Goal: Answer question/provide support: Share knowledge or assist other users

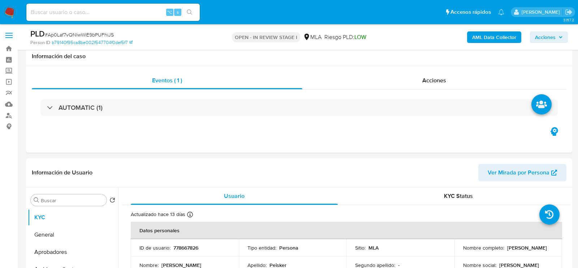
select select "10"
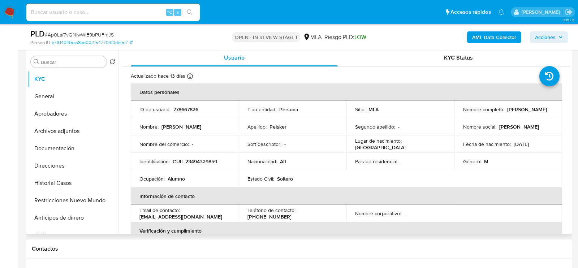
drag, startPoint x: 510, startPoint y: 143, endPoint x: 537, endPoint y: 143, distance: 26.4
click at [537, 143] on div "Fecha de nacimiento : 12/03/2009" at bounding box center [508, 144] width 91 height 6
copy p "12/03/2009"
click at [53, 113] on button "Aprobadores" at bounding box center [70, 113] width 84 height 17
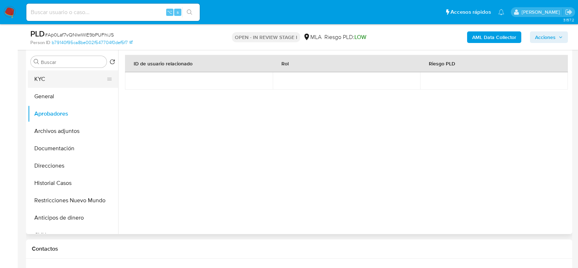
click at [65, 86] on button "KYC" at bounding box center [70, 78] width 84 height 17
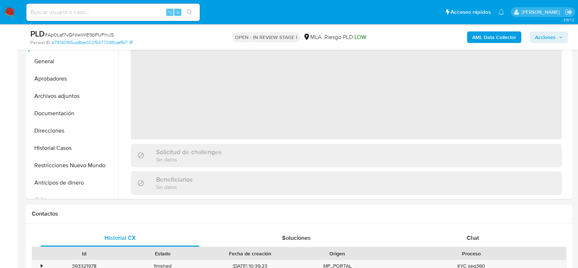
scroll to position [172, 0]
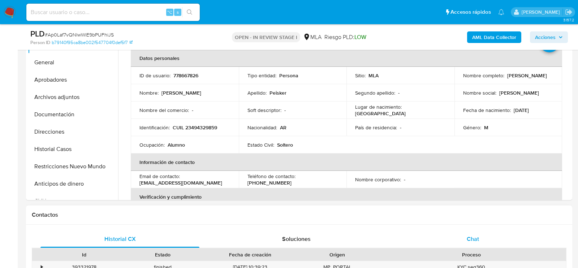
click at [469, 235] on span "Chat" at bounding box center [472, 239] width 12 height 8
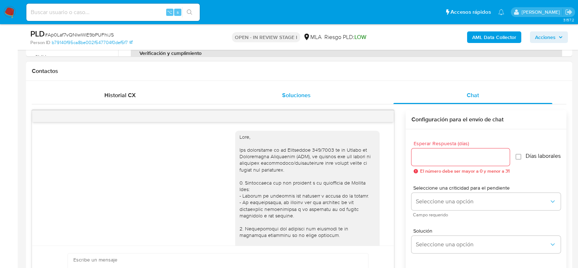
scroll to position [248, 0]
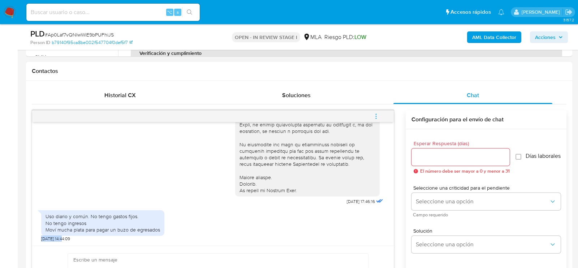
drag, startPoint x: 65, startPoint y: 236, endPoint x: 36, endPoint y: 238, distance: 28.6
click at [36, 238] on div "18/08/2025 17:46:16 Uso diario y común. No tengo gastos fijos. No tengo ingreso…" at bounding box center [212, 183] width 361 height 123
copy span "[DATE]"
click at [77, 218] on div "Uso diario y común. No tengo gastos fijos. No tengo ingresos Moví mucha plata p…" at bounding box center [102, 223] width 114 height 20
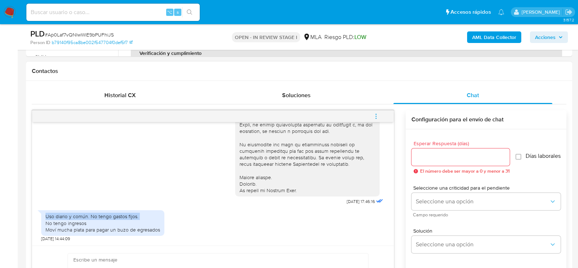
click at [77, 218] on div "Uso diario y común. No tengo gastos fijos. No tengo ingresos Moví mucha plata p…" at bounding box center [102, 223] width 114 height 20
copy div "Uso diario y común. No tengo gastos fijos. No tengo ingresos Moví mucha plata p…"
click at [78, 218] on div "Uso diario y común. No tengo gastos fijos. No tengo ingresos Moví mucha plata p…" at bounding box center [102, 223] width 114 height 20
click at [44, 215] on div "Uso diario y común. No tengo gastos fijos. No tengo ingresos Moví mucha plata p…" at bounding box center [102, 223] width 123 height 26
drag, startPoint x: 47, startPoint y: 217, endPoint x: 166, endPoint y: 226, distance: 120.3
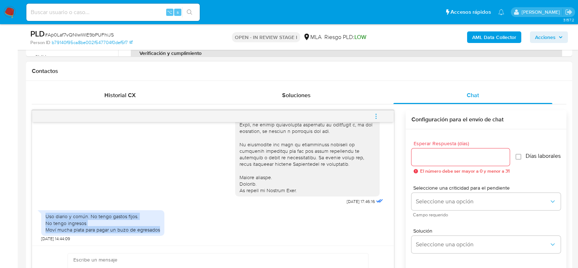
click at [166, 226] on div "Uso diario y común. No tengo gastos fijos. No tengo ingresos Moví mucha plata p…" at bounding box center [212, 224] width 343 height 35
copy div "Uso diario y común. No tengo gastos fijos. No tengo ingresos Moví mucha plata p…"
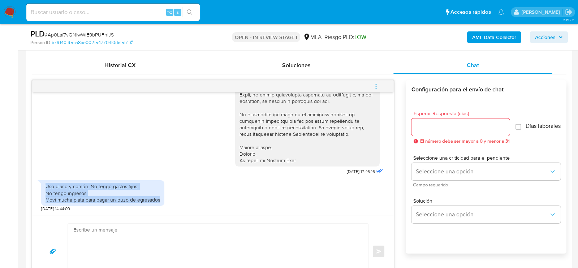
scroll to position [355, 0]
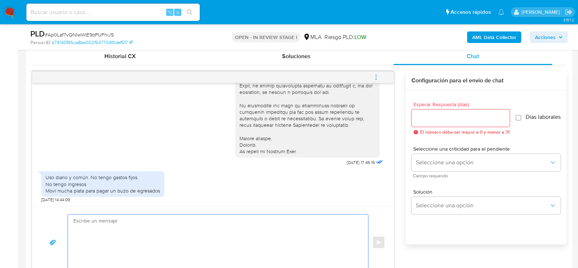
click at [144, 223] on textarea at bounding box center [216, 242] width 286 height 56
paste textarea "Hola, ¡Muchas gracias por tu respuesta! Confirmamos la recepción de la document…"
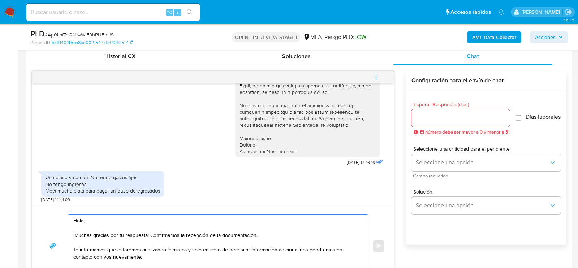
scroll to position [360, 0]
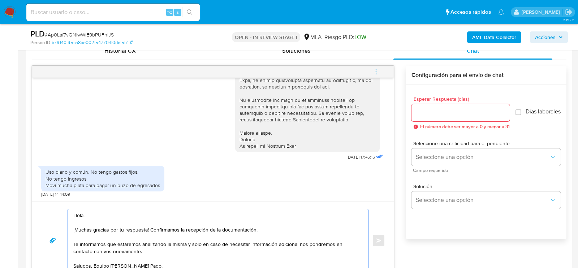
click at [224, 225] on textarea "Hola, ¡Muchas gracias por tu respuesta! Confirmamos la recepción de la document…" at bounding box center [216, 240] width 286 height 63
drag, startPoint x: 147, startPoint y: 230, endPoint x: 258, endPoint y: 227, distance: 110.5
click at [258, 228] on textarea "Hola, ¡Muchas gracias por tu respuesta! Confirmamos la recepción de la document…" at bounding box center [216, 240] width 286 height 63
type textarea "Hola, ¡Muchas gracias por tu respuesta! Te informamos que estaremos analizando …"
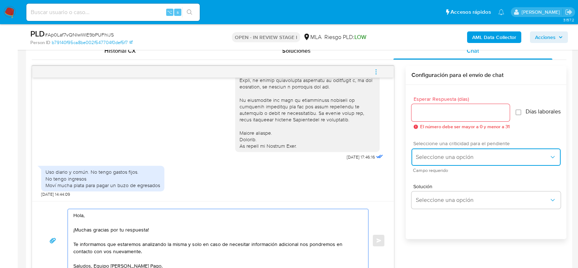
click at [432, 157] on span "Seleccione una opción" at bounding box center [482, 156] width 133 height 7
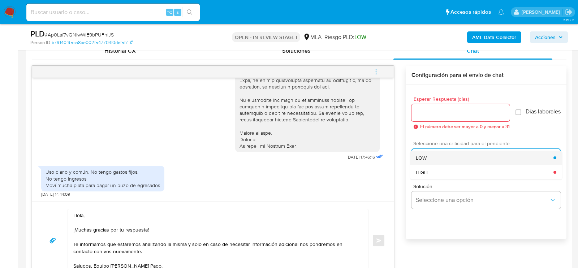
click at [426, 159] on div "LOW" at bounding box center [485, 158] width 138 height 14
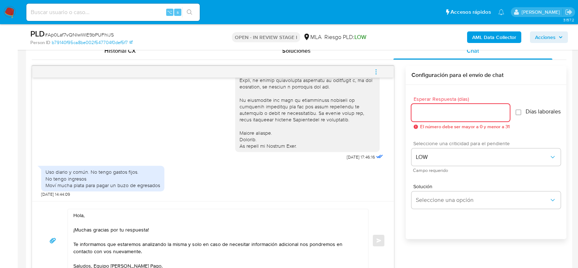
click at [429, 113] on input "Esperar Respuesta (días)" at bounding box center [460, 112] width 98 height 9
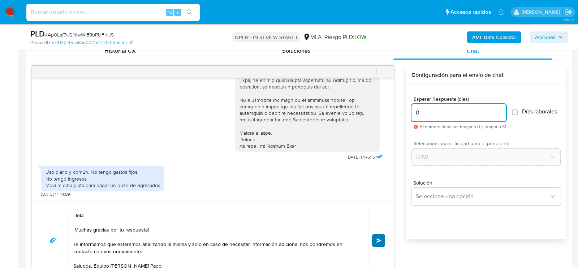
type input "0"
click at [374, 238] on button "Enviar" at bounding box center [378, 240] width 13 height 13
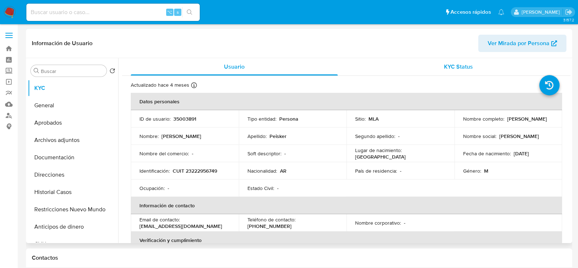
select select "10"
drag, startPoint x: 461, startPoint y: 122, endPoint x: 508, endPoint y: 122, distance: 47.7
click at [508, 122] on p "Carlos Martin Peisker" at bounding box center [527, 119] width 40 height 6
copy p "Carlos Martin Peisker"
click at [186, 168] on p "CUIT 23222956749" at bounding box center [195, 171] width 44 height 6
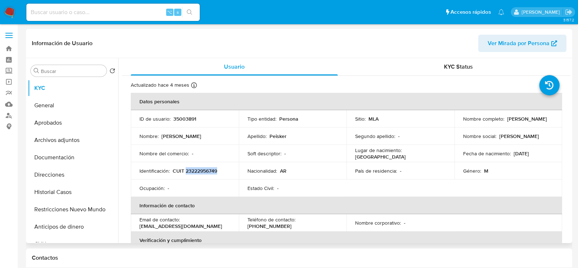
click at [186, 168] on p "CUIT 23222956749" at bounding box center [195, 171] width 44 height 6
copy p "23222956749"
click at [71, 186] on button "Historial Casos" at bounding box center [70, 191] width 84 height 17
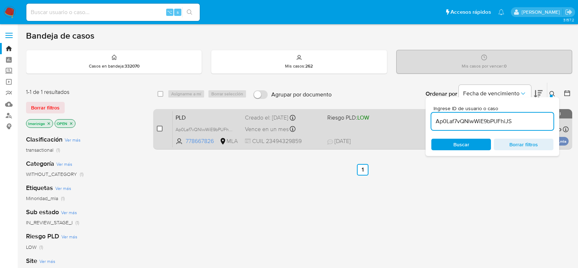
click at [157, 127] on input "checkbox" at bounding box center [160, 129] width 6 height 6
checkbox input "true"
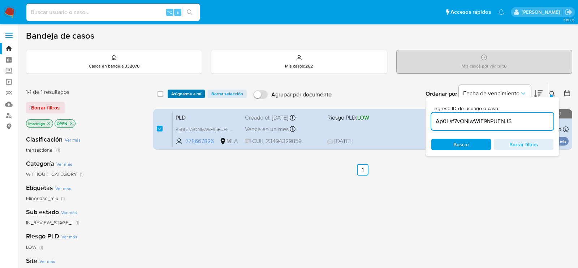
click at [191, 92] on span "Asignarme a mí" at bounding box center [186, 93] width 30 height 7
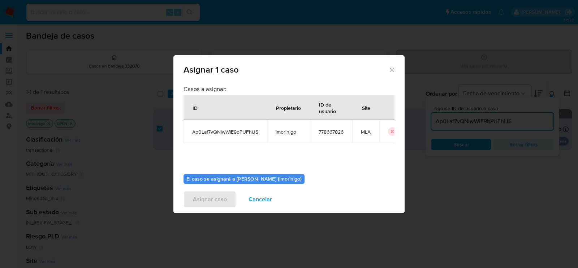
scroll to position [37, 0]
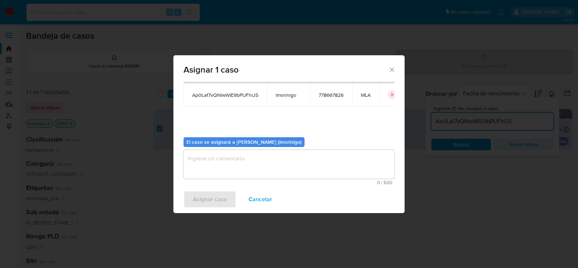
click at [238, 173] on textarea "assign-modal" at bounding box center [288, 164] width 211 height 29
click at [205, 202] on span "Asignar caso" at bounding box center [210, 199] width 34 height 16
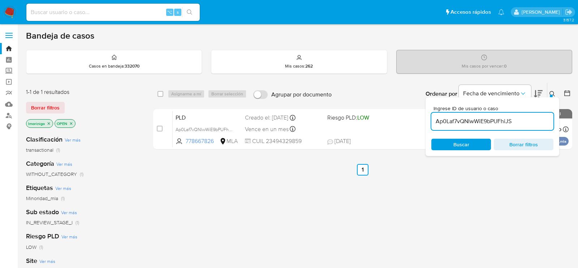
click at [460, 119] on input "Ap0Laf7vQNlwWiE9bPUFhiJS" at bounding box center [492, 121] width 122 height 9
paste input "ZyqinOwShuE6PdYIwq32Ko23"
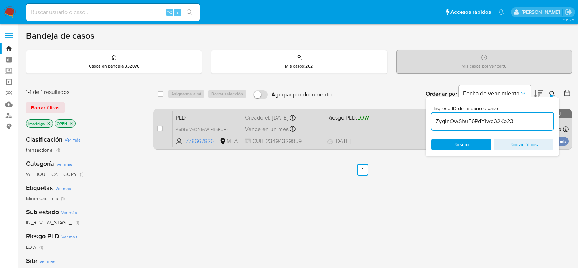
type input "ZyqinOwShuE6PdYIwq32Ko23"
click at [160, 130] on input "checkbox" at bounding box center [160, 129] width 6 height 6
checkbox input "true"
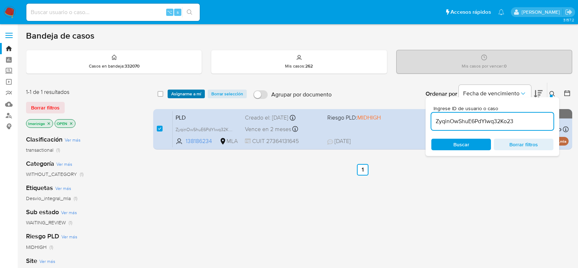
click at [198, 96] on span "Asignarme a mí" at bounding box center [186, 93] width 30 height 7
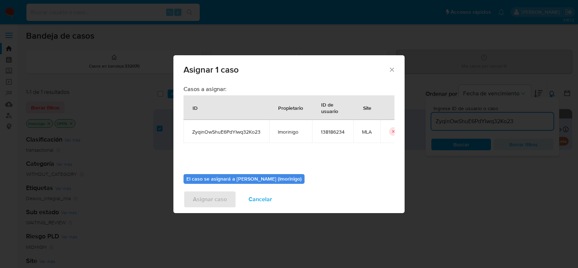
scroll to position [37, 0]
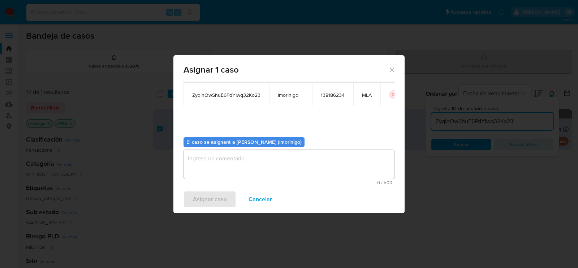
click at [226, 161] on textarea "assign-modal" at bounding box center [288, 164] width 211 height 29
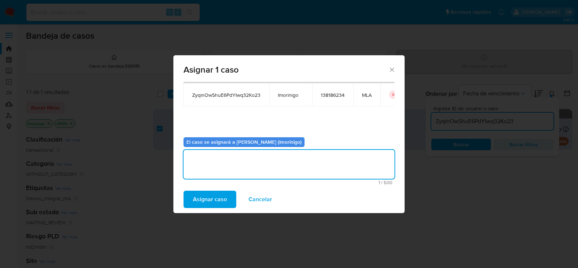
click at [219, 191] on span "Asignar caso" at bounding box center [210, 199] width 34 height 16
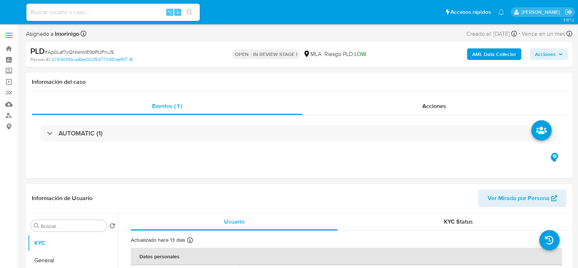
select select "10"
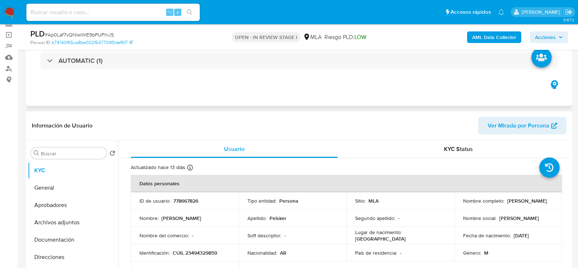
scroll to position [82, 0]
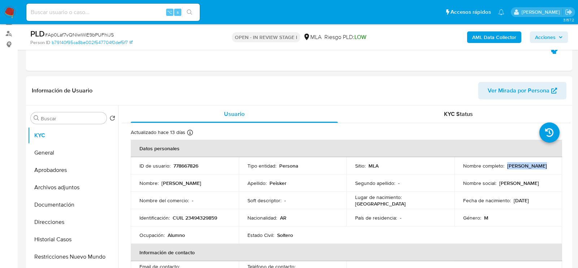
drag, startPoint x: 504, startPoint y: 165, endPoint x: 551, endPoint y: 165, distance: 46.2
click at [551, 165] on td "Nombre completo : Pedro Peisker" at bounding box center [508, 165] width 108 height 17
click at [63, 188] on button "Archivos adjuntos" at bounding box center [70, 187] width 84 height 17
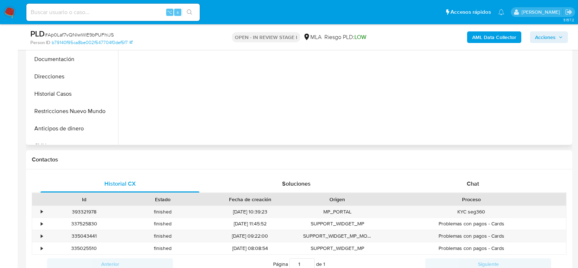
scroll to position [269, 0]
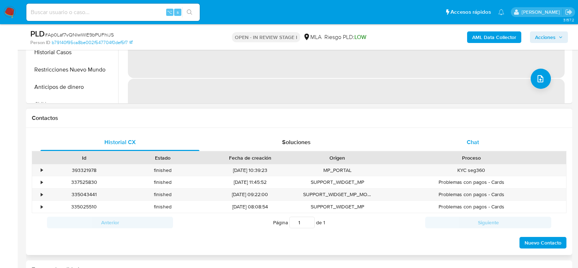
click at [444, 134] on div "Chat" at bounding box center [472, 142] width 159 height 17
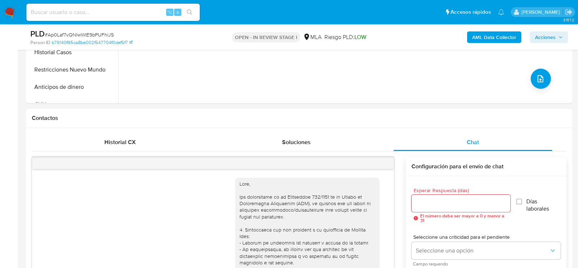
scroll to position [328, 0]
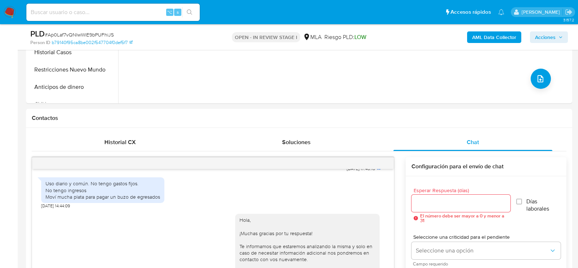
click at [383, 164] on div at bounding box center [212, 163] width 361 height 12
click at [380, 163] on div at bounding box center [212, 163] width 361 height 12
click at [386, 163] on icon "menu-action" at bounding box center [384, 163] width 6 height 6
click at [358, 152] on li "Cerrar conversación" at bounding box center [344, 148] width 74 height 13
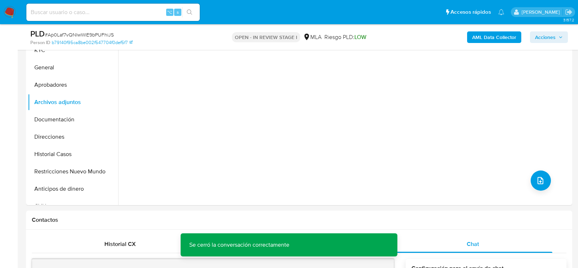
scroll to position [155, 0]
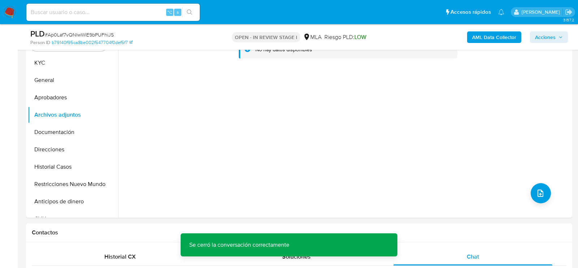
click at [473, 35] on b "AML Data Collector" at bounding box center [494, 37] width 44 height 12
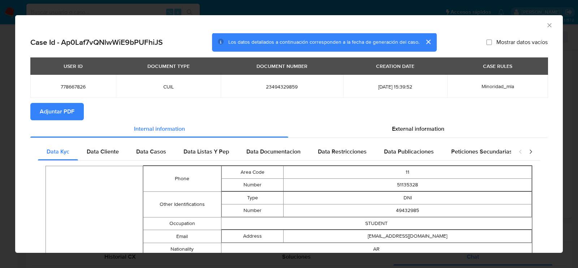
click at [72, 113] on span "Adjuntar PDF" at bounding box center [57, 112] width 35 height 16
click at [548, 24] on icon "Cerrar ventana" at bounding box center [549, 25] width 7 height 7
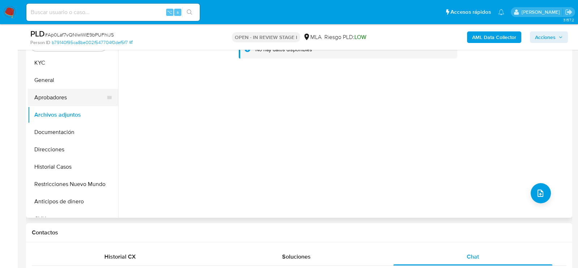
click at [54, 94] on button "Aprobadores" at bounding box center [70, 97] width 84 height 17
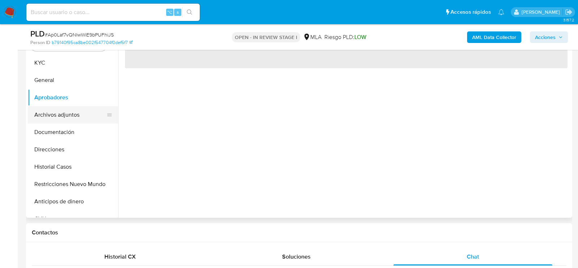
click at [55, 113] on button "Archivos adjuntos" at bounding box center [70, 114] width 84 height 17
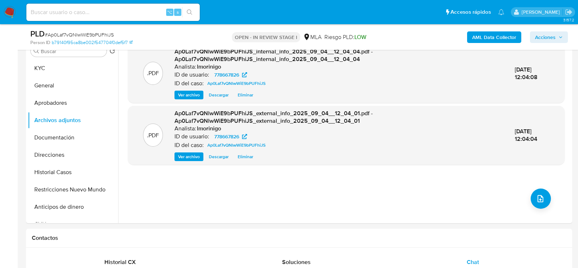
scroll to position [148, 0]
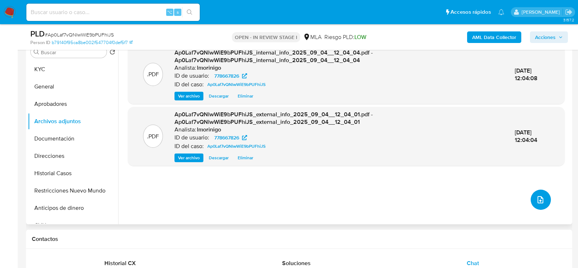
click at [544, 198] on button "upload-file" at bounding box center [540, 200] width 20 height 20
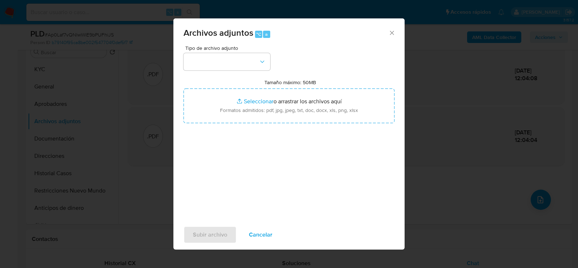
click at [246, 52] on div "Tipo de archivo adjunto" at bounding box center [226, 57] width 87 height 25
click at [246, 60] on button "button" at bounding box center [226, 61] width 87 height 17
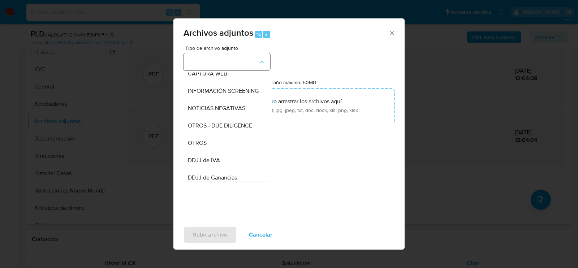
scroll to position [142, 0]
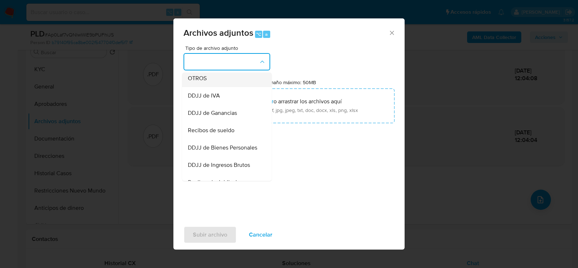
click at [208, 80] on div "OTROS" at bounding box center [225, 77] width 74 height 17
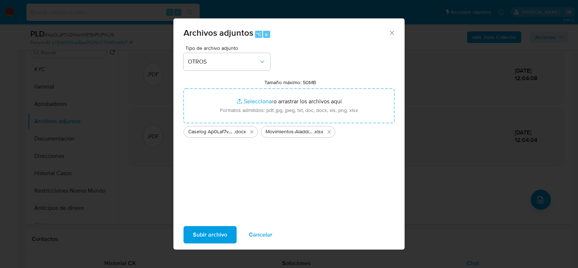
click at [218, 236] on span "Subir archivo" at bounding box center [210, 235] width 34 height 16
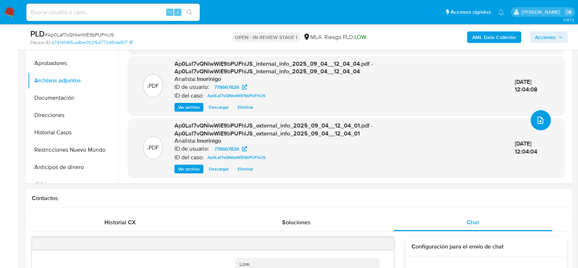
scroll to position [182, 0]
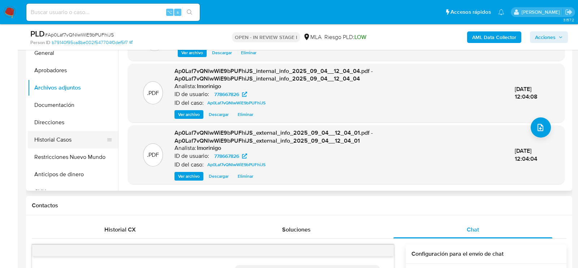
click at [48, 146] on button "Historial Casos" at bounding box center [70, 139] width 84 height 17
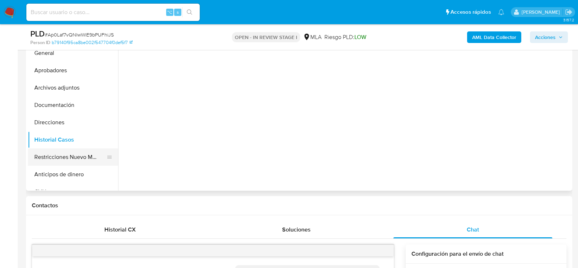
click at [48, 157] on button "Restricciones Nuevo Mundo" at bounding box center [70, 156] width 84 height 17
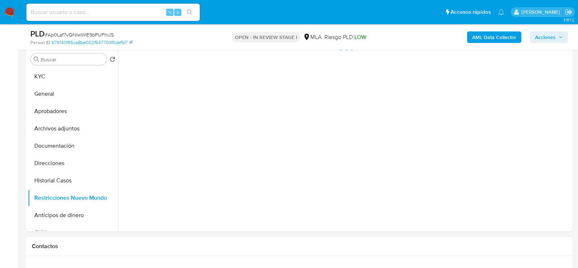
scroll to position [140, 0]
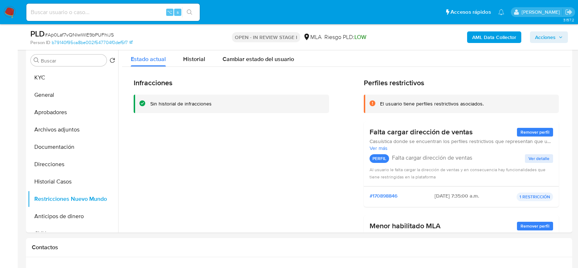
click at [548, 37] on span "Acciones" at bounding box center [545, 37] width 21 height 12
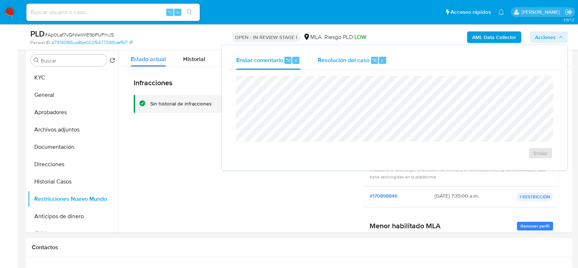
click at [350, 68] on div "Resolución del caso ⌥ r" at bounding box center [352, 60] width 69 height 19
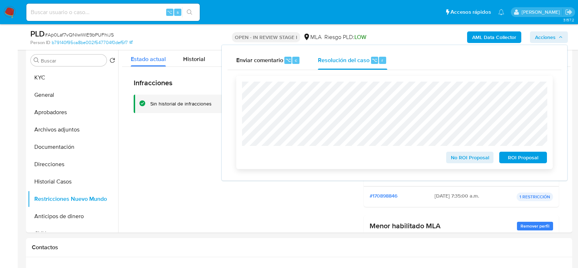
click at [485, 156] on span "No ROI Proposal" at bounding box center [470, 157] width 38 height 10
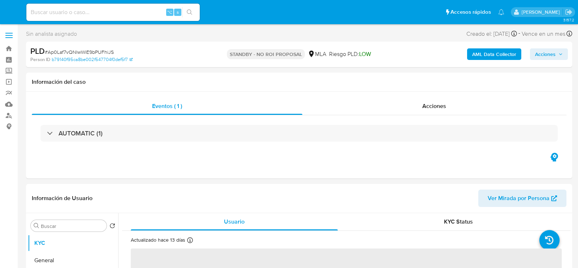
select select "10"
click at [110, 14] on input at bounding box center [112, 12] width 173 height 9
paste input "ib4G9SiXJ45eXzSocZniMLNO"
type input "ib4G9SiXJ45eXzSocZniMLNO"
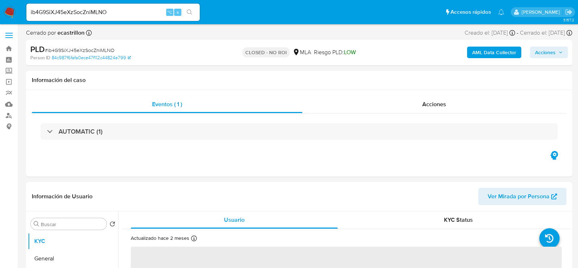
select select "10"
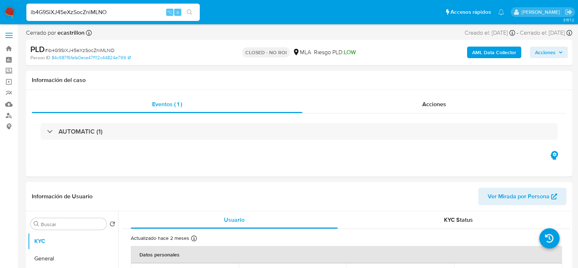
click at [100, 12] on input "ib4G9SiXJ45eXzSocZniMLNO" at bounding box center [112, 12] width 173 height 9
paste input "ZyqinOwShuE6PdYIwq32Ko23"
type input "ZyqinOwShuE6PdYIwq32Ko23"
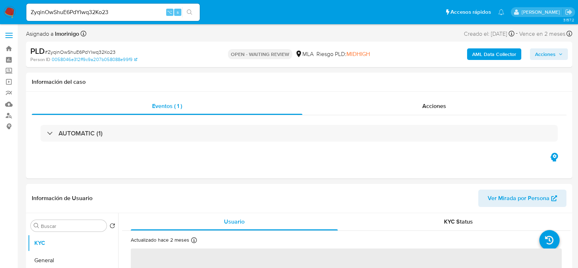
select select "10"
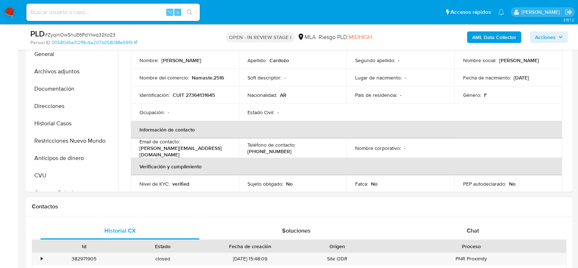
scroll to position [276, 0]
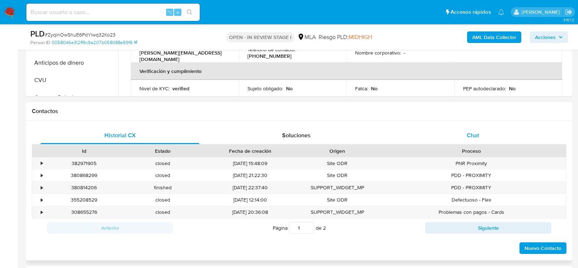
click at [442, 137] on div "Chat" at bounding box center [472, 135] width 159 height 17
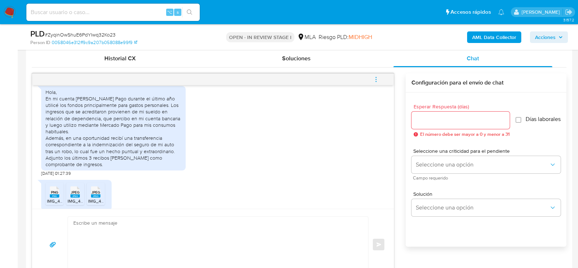
scroll to position [439, 0]
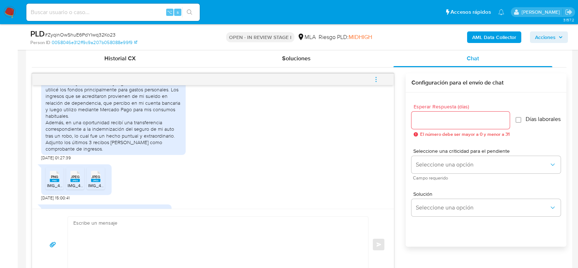
click at [51, 182] on rect at bounding box center [54, 180] width 9 height 3
click at [74, 182] on rect at bounding box center [74, 180] width 9 height 3
click at [99, 182] on rect at bounding box center [95, 180] width 9 height 3
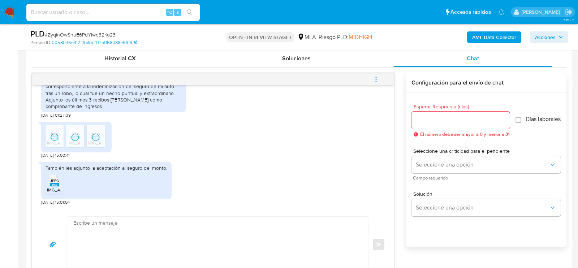
scroll to position [495, 0]
click at [56, 183] on rect at bounding box center [54, 184] width 9 height 3
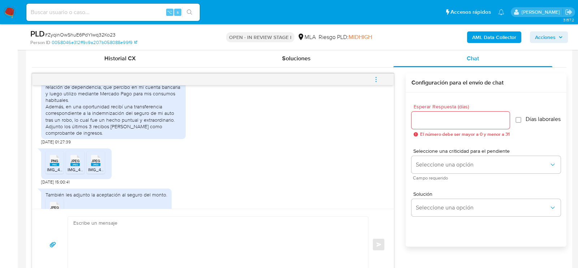
scroll to position [455, 0]
drag, startPoint x: 62, startPoint y: 153, endPoint x: 38, endPoint y: 152, distance: 24.2
click at [38, 152] on div "[DATE] 17:21:43 Hola! No comprendo porque me solicitan esto. [DATE] 21:40:36 Ho…" at bounding box center [212, 146] width 361 height 123
copy span "[DATE]"
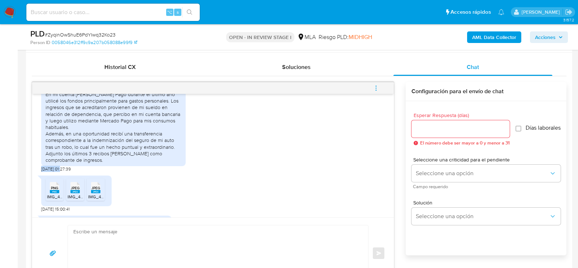
scroll to position [436, 0]
drag, startPoint x: 47, startPoint y: 107, endPoint x: 80, endPoint y: 120, distance: 35.9
click at [80, 120] on div "Hola, En mi cuenta de Mercado Pago durante el último año utilicé los fondos pri…" at bounding box center [113, 124] width 136 height 79
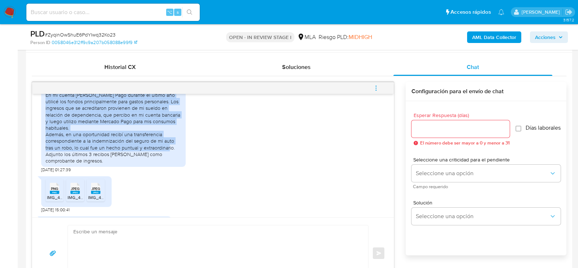
drag, startPoint x: 45, startPoint y: 107, endPoint x: 177, endPoint y: 161, distance: 142.3
click at [177, 161] on div "Hola, En mi cuenta de Mercado Pago durante el último año utilicé los fondos pri…" at bounding box center [113, 124] width 136 height 79
copy div "En mi cuenta de Mercado Pago durante el último año utilicé los fondos principal…"
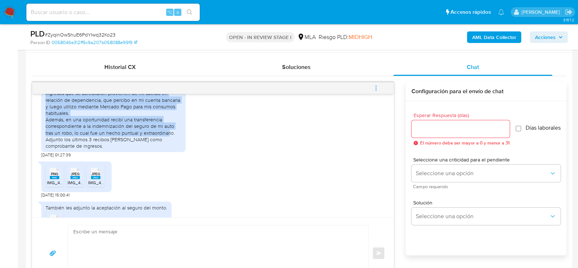
scroll to position [495, 0]
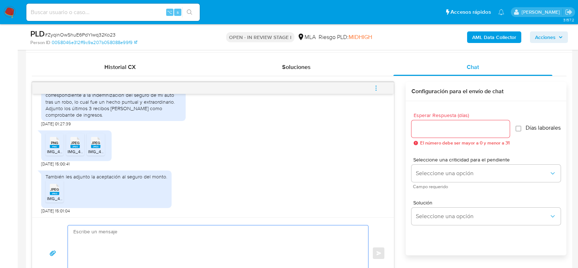
click at [162, 240] on textarea at bounding box center [216, 253] width 286 height 56
drag, startPoint x: 116, startPoint y: 249, endPoint x: 48, endPoint y: 248, distance: 67.9
click at [48, 248] on div "Hola, muchas gracias por tu respuesta. No obstante, Enviar" at bounding box center [213, 253] width 344 height 56
click at [79, 248] on textarea "Hola, muchas gracias por tu respuesta. No obstante," at bounding box center [216, 253] width 286 height 56
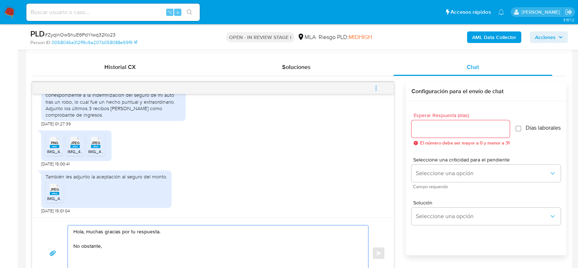
click at [79, 248] on textarea "Hola, muchas gracias por tu respuesta. No obstante," at bounding box center [216, 253] width 286 height 56
paste textarea "Hola. Muchas gracias por la documentación proporcionada. No obstante, es necesa…"
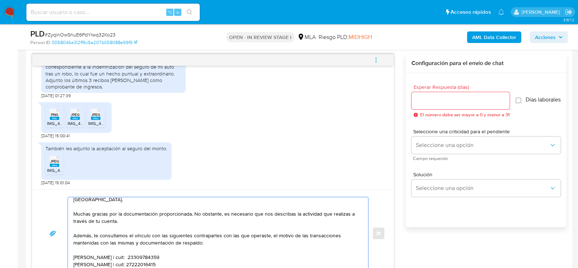
scroll to position [24, 0]
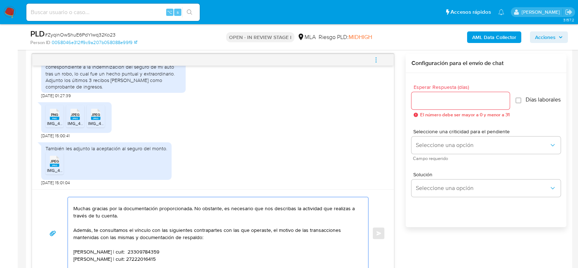
drag, startPoint x: 192, startPoint y: 206, endPoint x: 198, endPoint y: 210, distance: 7.2
click at [198, 210] on textarea "Hola, muchas gracias por tu respuesta. Hola. Muchas gracias por la documentació…" at bounding box center [216, 233] width 286 height 72
click at [253, 208] on textarea "Hola, muchas gracias por tu respuesta. Hola. Muchas gracias por la documentació…" at bounding box center [216, 233] width 286 height 72
drag, startPoint x: 222, startPoint y: 208, endPoint x: 91, endPoint y: 230, distance: 133.7
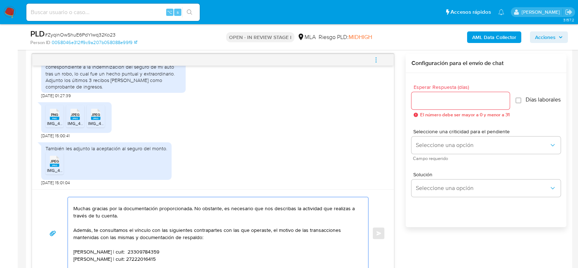
click at [91, 230] on textarea "Hola, muchas gracias por tu respuesta. Hola. Muchas gracias por la documentació…" at bounding box center [216, 233] width 286 height 72
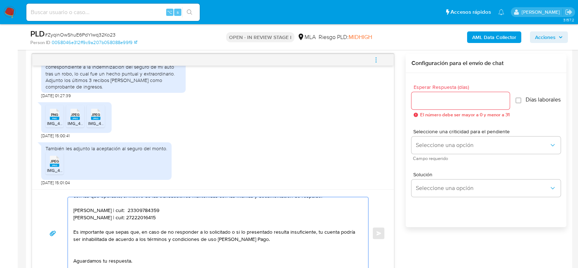
scroll to position [45, 0]
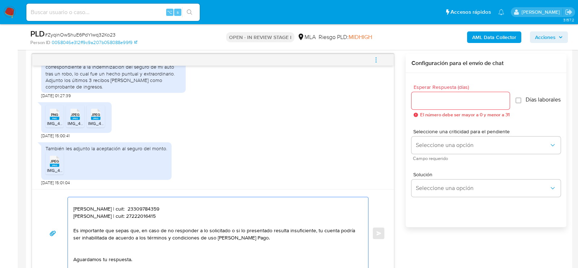
click at [108, 207] on textarea "Hola, muchas gracias por tu respuesta. Hola. Muchas gracias por la documentació…" at bounding box center [216, 233] width 286 height 72
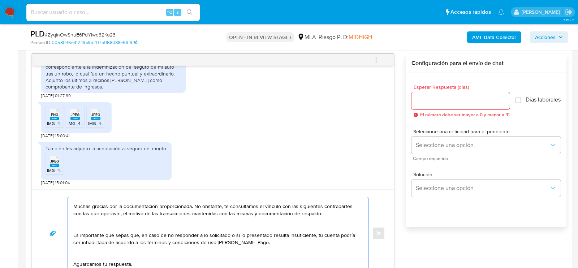
scroll to position [23, 0]
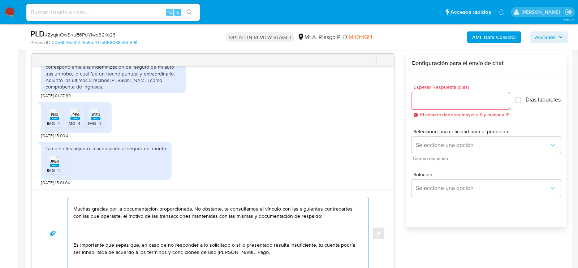
paste textarea "Florencia Belen Cardozo"
paste textarea "23396699354"
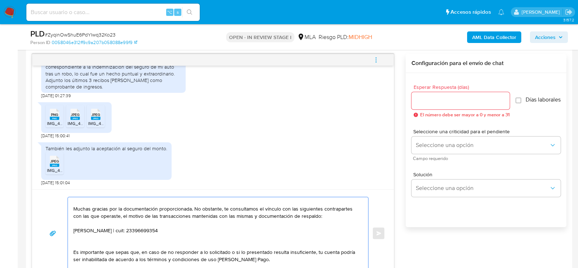
paste textarea "Ezequiel Ricardo Griffa"
paste textarea "20332673654"
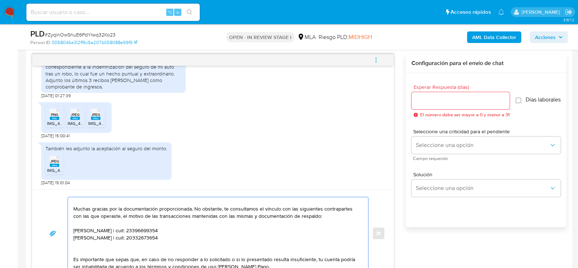
paste textarea "20310893227 Martin Leandro Gonzalez Amer"
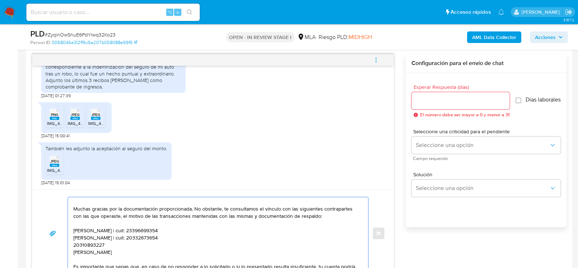
click at [80, 241] on textarea "Hola, muchas gracias por tu respuesta. Hola. Muchas gracias por la documentació…" at bounding box center [216, 233] width 286 height 72
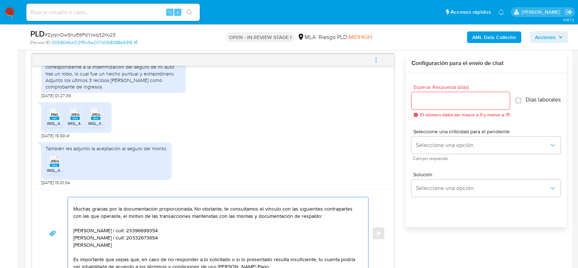
click at [177, 240] on textarea "Hola, muchas gracias por tu respuesta. Hola. Muchas gracias por la documentació…" at bounding box center [216, 233] width 286 height 72
paste textarea "20310893227"
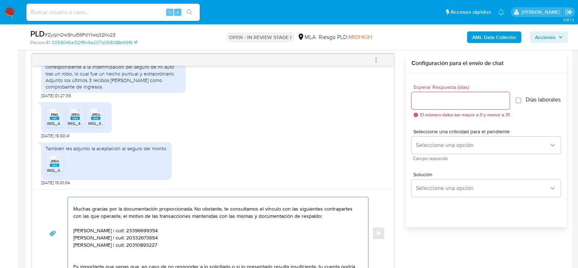
paste textarea "Verónica Karina Espinosa"
paste textarea "27289539218"
type textarea "Hola, muchas gracias por tu respuesta. Hola. Muchas gracias por la documentació…"
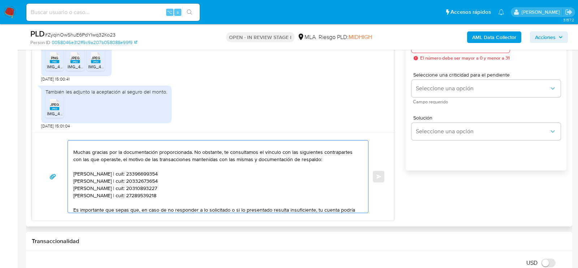
scroll to position [431, 0]
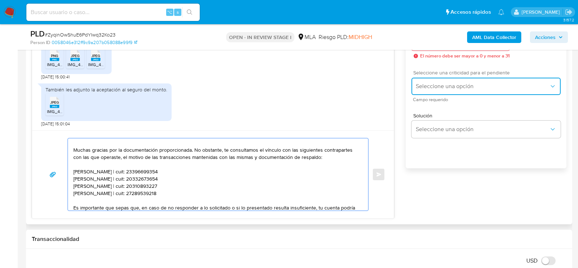
click at [495, 94] on button "Seleccione una opción" at bounding box center [485, 86] width 149 height 17
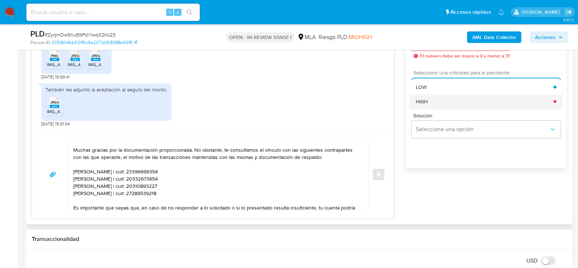
click at [475, 105] on div "HIGH" at bounding box center [485, 101] width 138 height 14
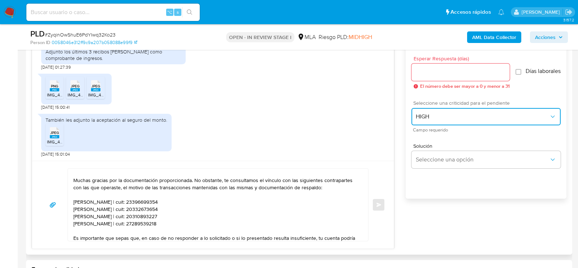
scroll to position [392, 0]
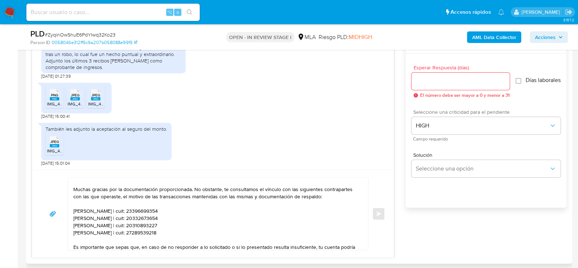
click at [468, 75] on div at bounding box center [460, 81] width 98 height 17
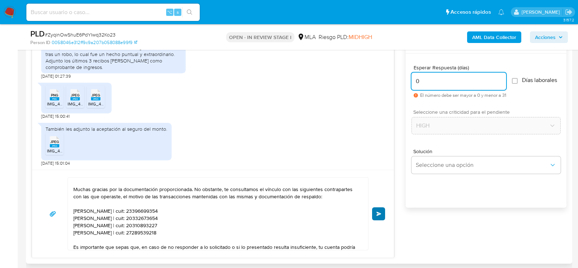
type input "0"
click at [380, 208] on button "Enviar" at bounding box center [378, 213] width 13 height 13
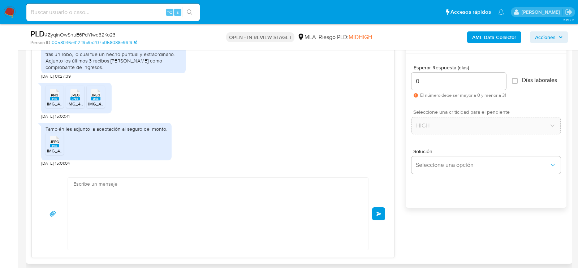
scroll to position [686, 0]
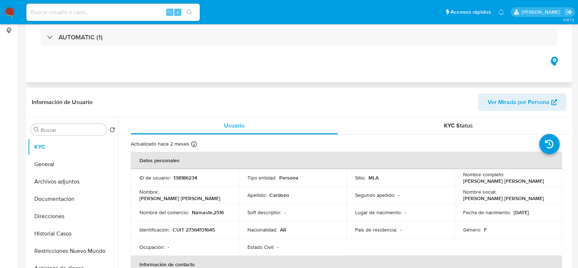
select select "10"
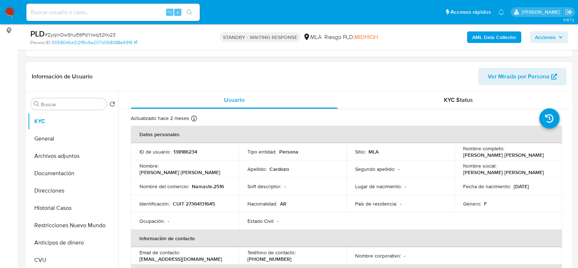
scroll to position [120, 0]
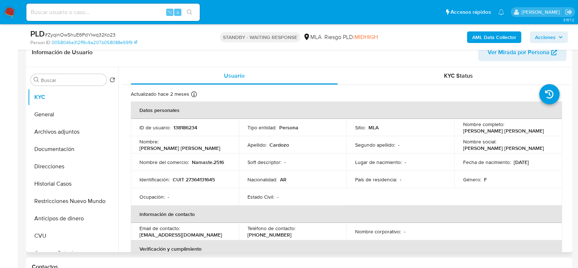
click at [200, 176] on p "CUIT 27364131645" at bounding box center [194, 179] width 42 height 6
copy p "27364131645"
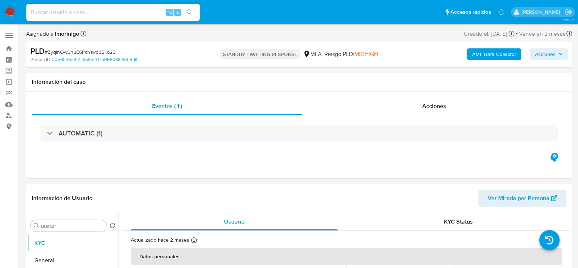
select select "10"
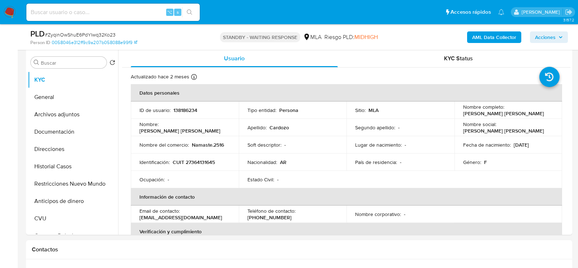
scroll to position [151, 0]
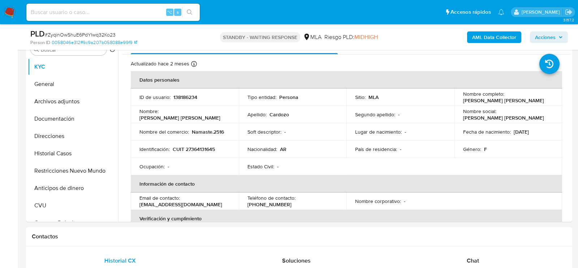
drag, startPoint x: 462, startPoint y: 100, endPoint x: 526, endPoint y: 100, distance: 64.3
click at [526, 100] on div "Nombre completo : [PERSON_NAME] [PERSON_NAME]" at bounding box center [508, 97] width 91 height 13
click at [51, 96] on button "Archivos adjuntos" at bounding box center [70, 101] width 84 height 17
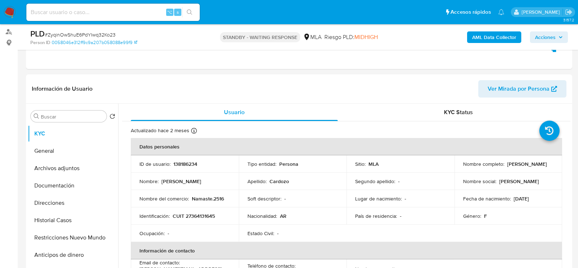
select select "10"
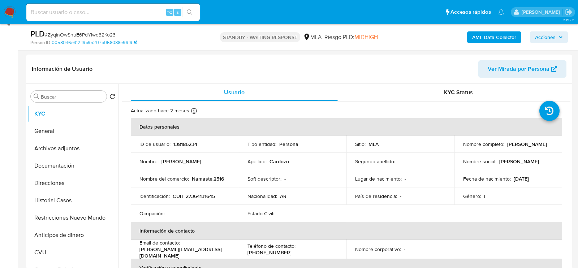
scroll to position [106, 0]
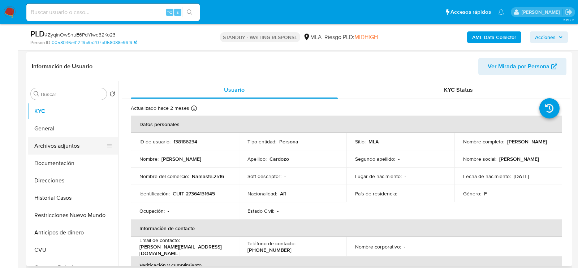
click at [60, 143] on button "Archivos adjuntos" at bounding box center [70, 145] width 84 height 17
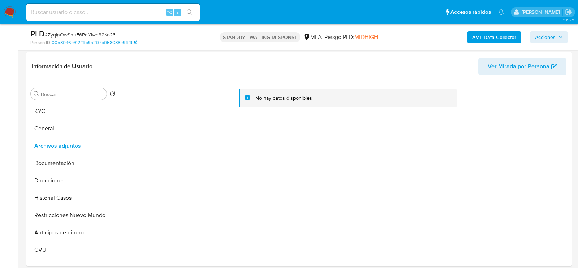
click at [491, 36] on b "AML Data Collector" at bounding box center [494, 37] width 44 height 12
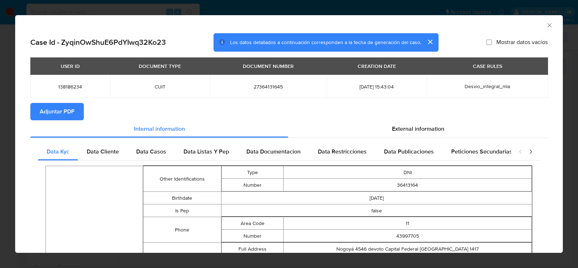
click at [62, 114] on span "Adjuntar PDF" at bounding box center [57, 112] width 35 height 16
click at [550, 28] on icon "Cerrar ventana" at bounding box center [549, 25] width 7 height 7
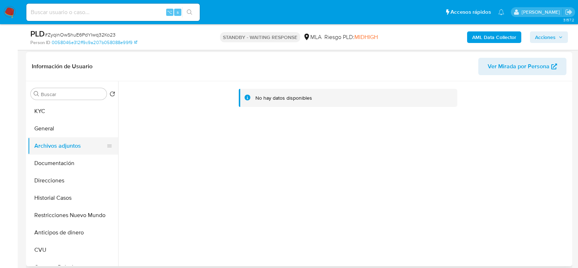
click at [46, 139] on button "Archivos adjuntos" at bounding box center [70, 145] width 84 height 17
click at [46, 147] on button "Archivos adjuntos" at bounding box center [70, 145] width 84 height 17
click at [46, 157] on button "Documentación" at bounding box center [70, 163] width 84 height 17
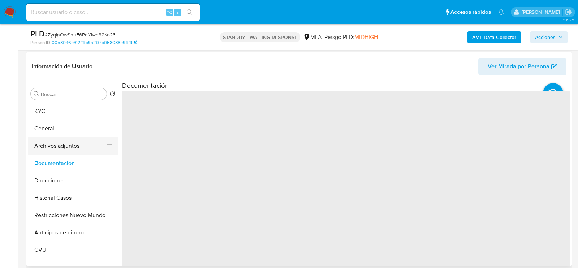
click at [46, 151] on button "Archivos adjuntos" at bounding box center [70, 145] width 84 height 17
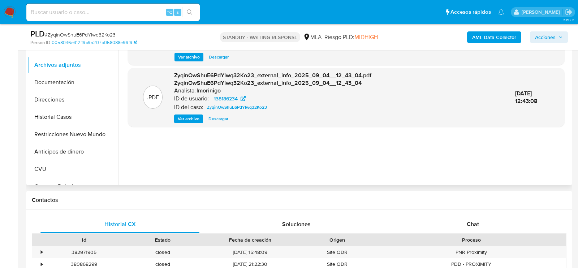
scroll to position [221, 0]
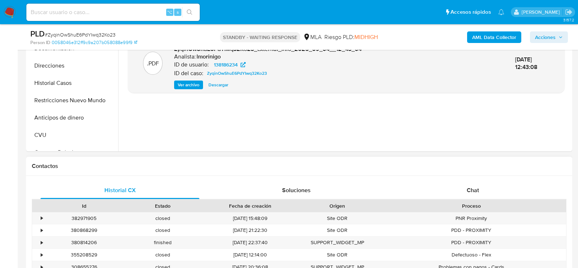
click at [462, 201] on div "Proceso" at bounding box center [471, 206] width 189 height 12
click at [464, 194] on div "Chat" at bounding box center [472, 190] width 159 height 17
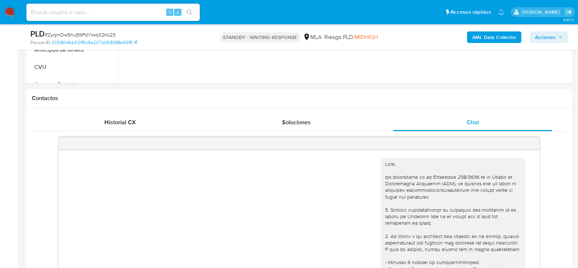
scroll to position [686, 0]
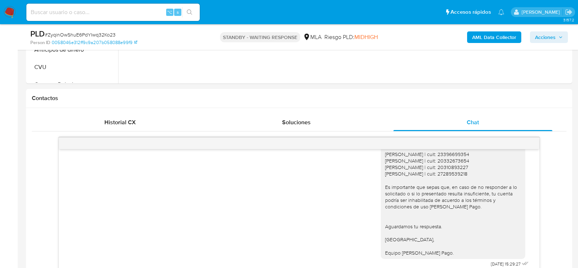
click at [105, 34] on span "# ZyqinOwShuE6PdYIwq32Ko23" at bounding box center [80, 34] width 71 height 7
copy span "ZyqinOwShuE6PdYIwq32Ko23"
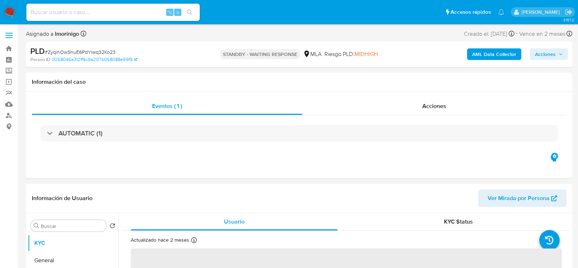
select select "10"
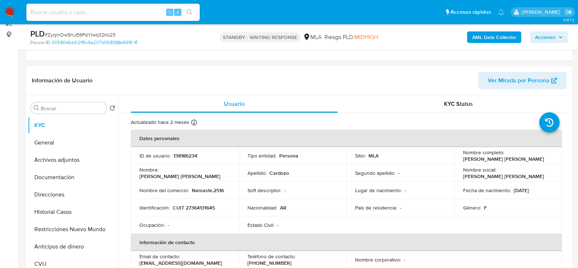
scroll to position [159, 0]
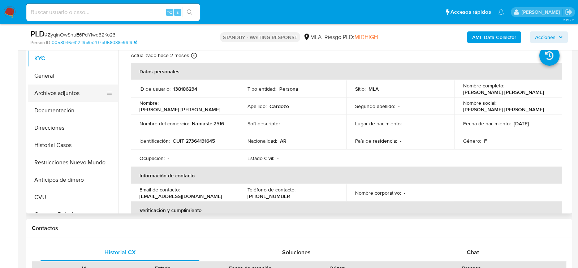
click at [66, 90] on button "Archivos adjuntos" at bounding box center [70, 92] width 84 height 17
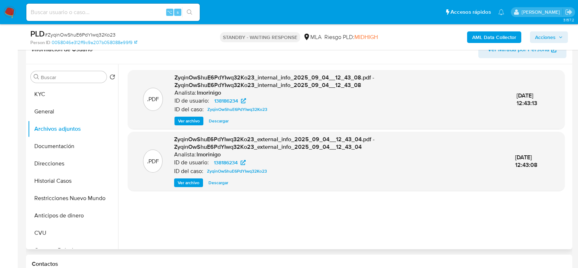
scroll to position [128, 0]
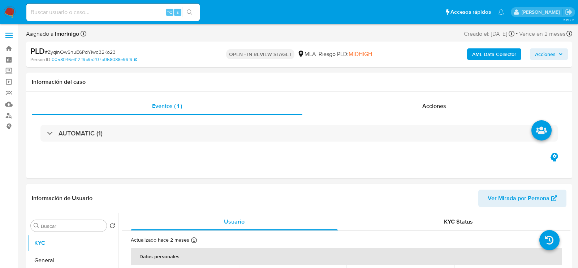
select select "10"
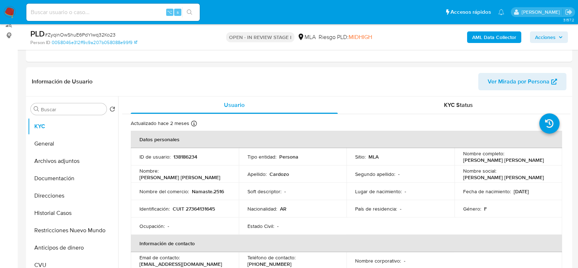
scroll to position [102, 0]
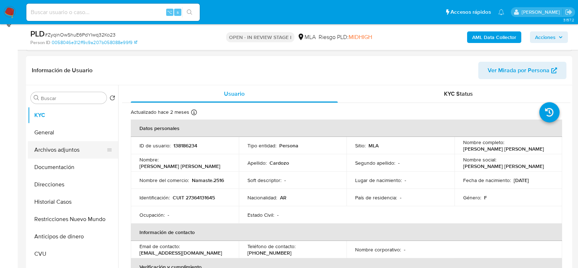
click at [64, 150] on button "Archivos adjuntos" at bounding box center [70, 149] width 84 height 17
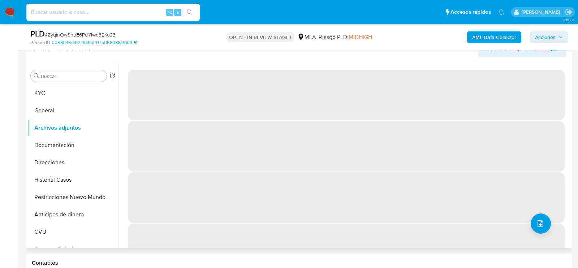
scroll to position [124, 0]
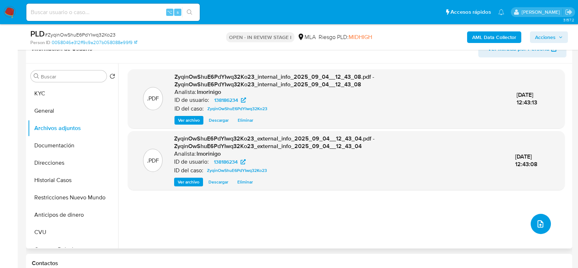
click at [538, 230] on button "upload-file" at bounding box center [540, 224] width 20 height 20
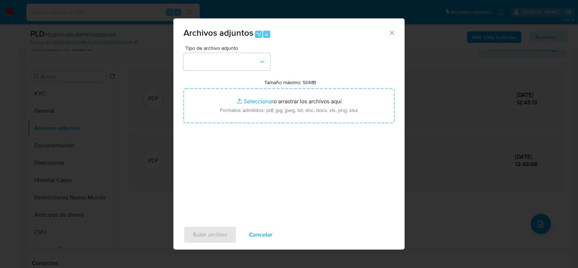
click at [253, 71] on div "Tipo de archivo adjunto Tamaño máximo: 50MB Seleccionar archivos Seleccionar o …" at bounding box center [288, 130] width 211 height 170
click at [253, 64] on button "button" at bounding box center [226, 61] width 87 height 17
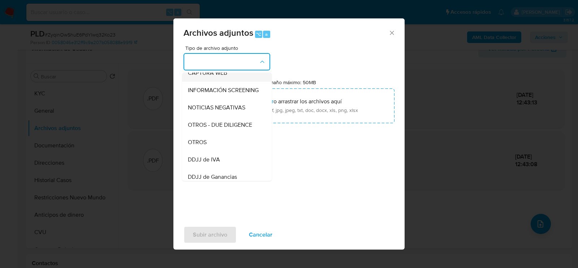
scroll to position [77, 0]
click at [224, 143] on div "OTROS" at bounding box center [225, 142] width 74 height 17
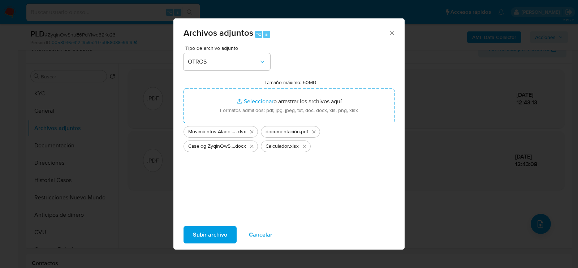
click at [197, 237] on span "Subir archivo" at bounding box center [210, 235] width 34 height 16
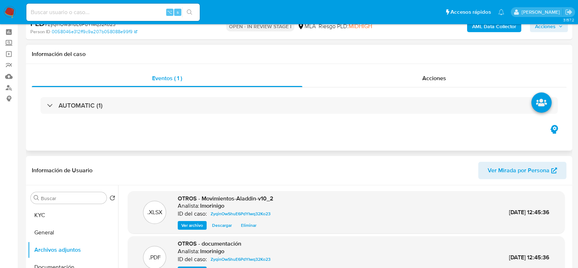
scroll to position [3, 0]
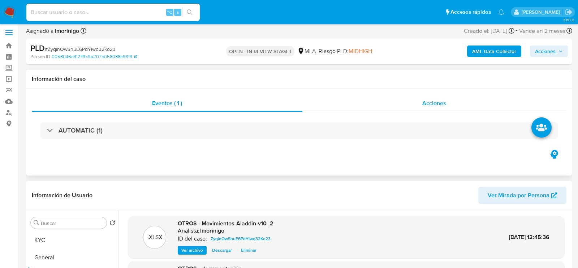
click at [433, 104] on span "Acciones" at bounding box center [434, 103] width 24 height 8
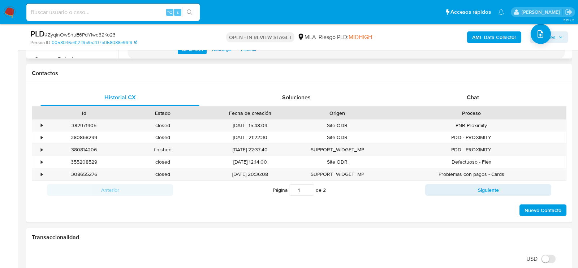
scroll to position [373, 0]
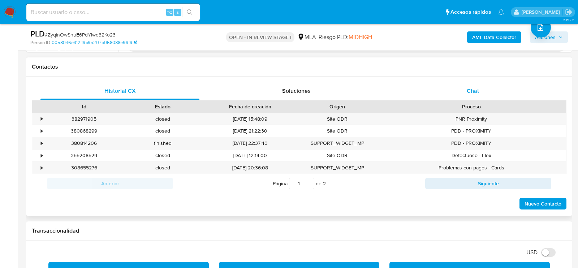
click at [473, 94] on span "Chat" at bounding box center [472, 91] width 12 height 8
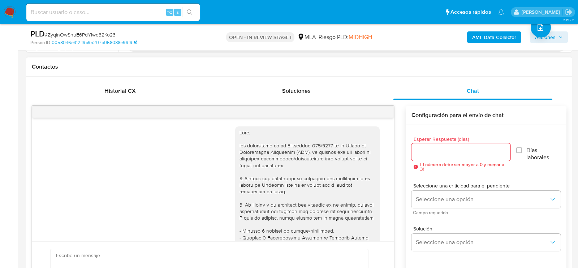
scroll to position [686, 0]
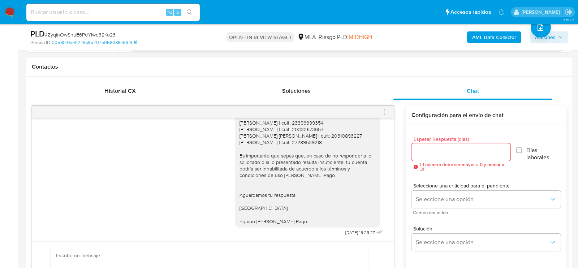
click at [384, 113] on icon "menu-action" at bounding box center [384, 113] width 1 height 1
click at [351, 98] on li "Cerrar conversación" at bounding box center [344, 97] width 74 height 13
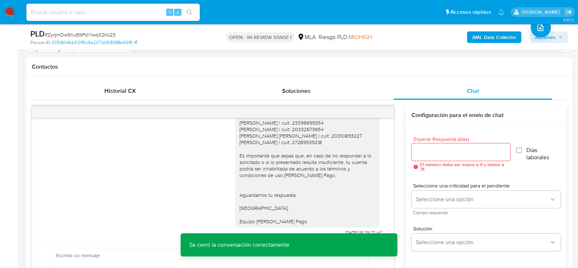
click at [555, 43] on span "Acciones" at bounding box center [545, 37] width 21 height 12
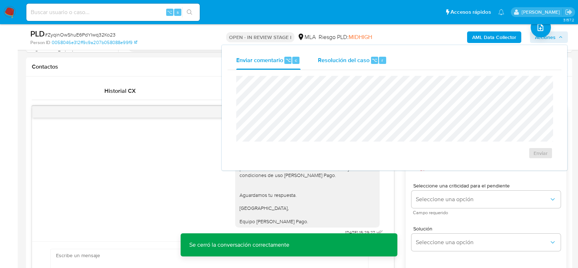
click at [373, 62] on span "⌥" at bounding box center [373, 60] width 5 height 7
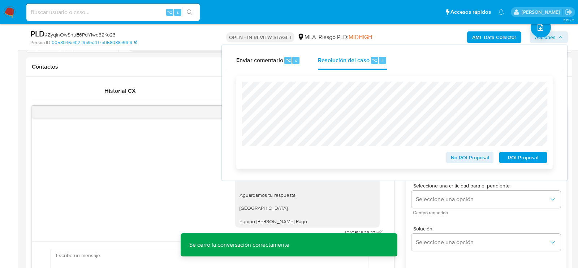
click at [477, 159] on span "No ROI Proposal" at bounding box center [470, 157] width 38 height 10
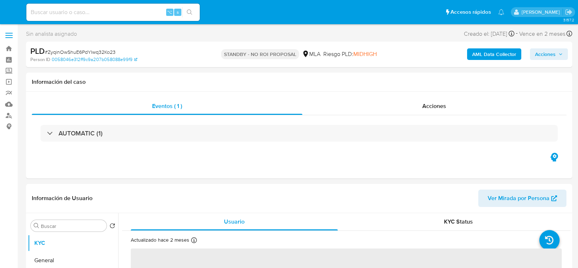
select select "10"
click at [111, 14] on input at bounding box center [112, 12] width 173 height 9
paste input "kXOcNuykJX7tvq7cEz17KIVc"
type input "kXOcNuykJX7tvq7cEz17KIVc"
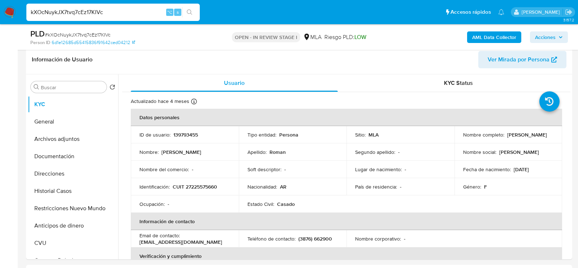
select select "10"
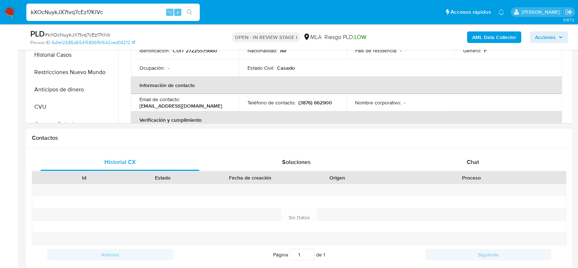
scroll to position [251, 0]
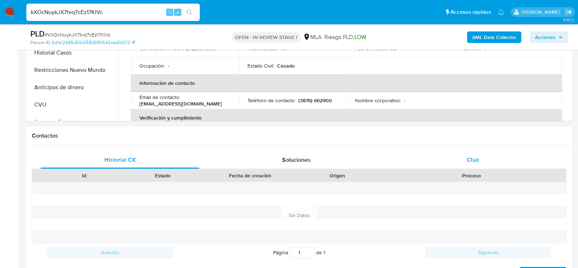
click at [453, 164] on div "Chat" at bounding box center [472, 159] width 159 height 17
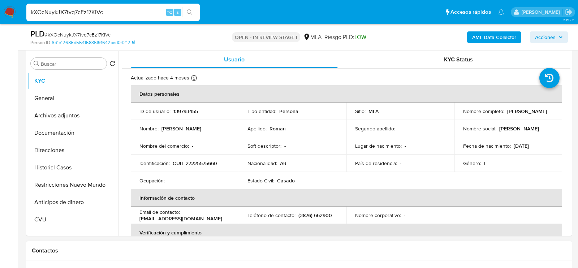
scroll to position [135, 0]
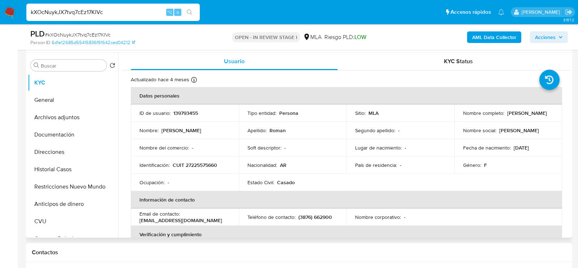
click at [196, 164] on p "CUIT 27225575660" at bounding box center [195, 165] width 44 height 6
copy p "27225575660"
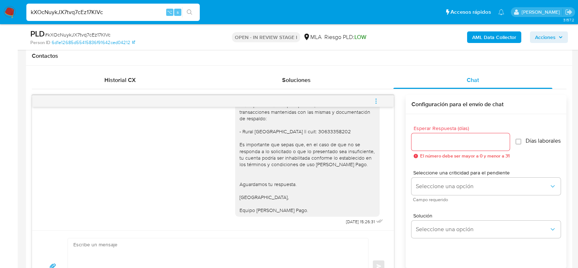
scroll to position [612, 0]
click at [372, 97] on button "menu-action" at bounding box center [376, 100] width 24 height 17
click at [346, 88] on li "Cerrar conversación" at bounding box center [327, 86] width 74 height 13
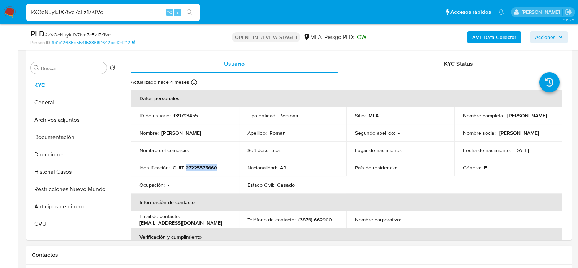
scroll to position [129, 0]
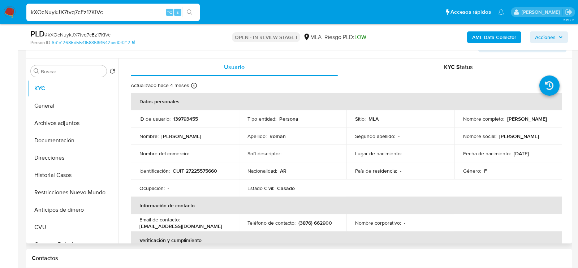
click at [507, 122] on p "Monica Liliana Roman" at bounding box center [527, 119] width 40 height 6
drag, startPoint x: 460, startPoint y: 122, endPoint x: 521, endPoint y: 122, distance: 60.3
click at [521, 122] on div "Nombre completo : Monica Liliana Roman" at bounding box center [508, 119] width 91 height 6
click at [60, 120] on button "Archivos adjuntos" at bounding box center [70, 122] width 84 height 17
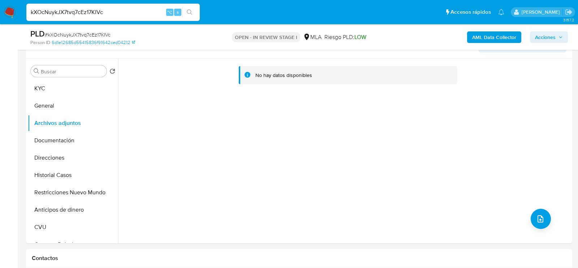
click at [494, 43] on div "AML Data Collector Acciones" at bounding box center [478, 37] width 177 height 17
click at [490, 38] on b "AML Data Collector" at bounding box center [494, 37] width 44 height 12
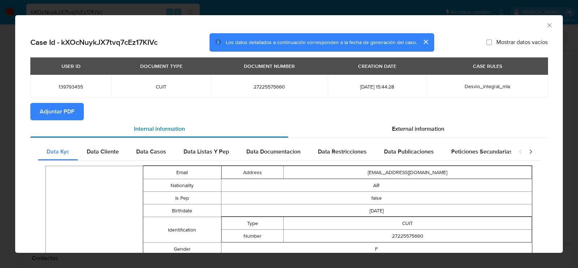
click at [51, 125] on div "Internal information" at bounding box center [159, 128] width 258 height 17
click at [56, 111] on span "Adjuntar PDF" at bounding box center [57, 112] width 35 height 16
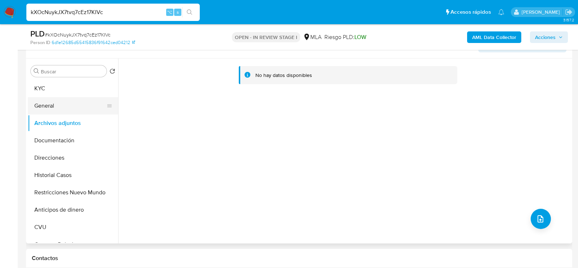
click at [84, 97] on button "General" at bounding box center [70, 105] width 84 height 17
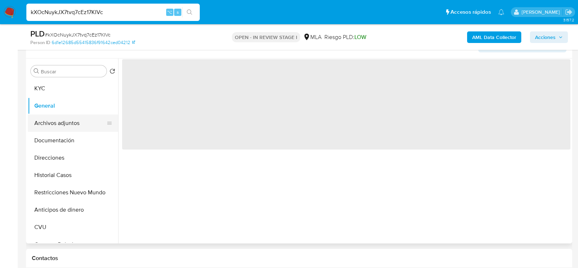
click at [81, 120] on button "Archivos adjuntos" at bounding box center [70, 122] width 84 height 17
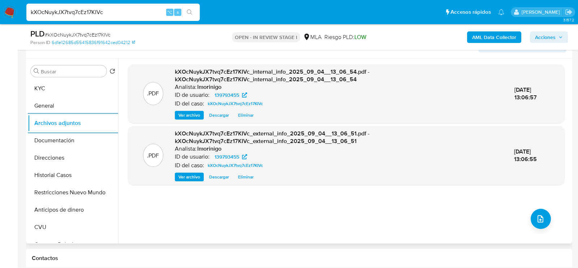
scroll to position [131, 0]
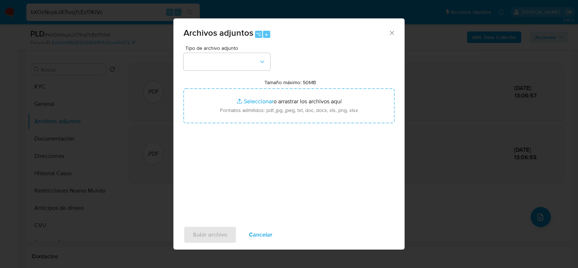
click at [247, 75] on div "Tipo de archivo adjunto Tamaño máximo: 50MB Seleccionar archivos Seleccionar o …" at bounding box center [288, 130] width 211 height 170
click at [247, 69] on button "button" at bounding box center [226, 61] width 87 height 17
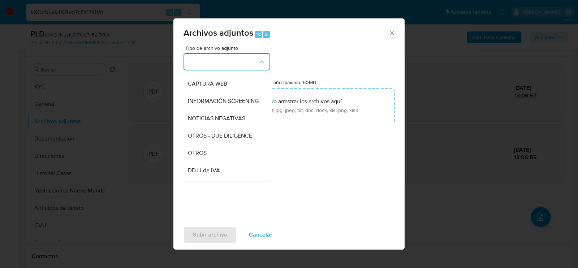
scroll to position [90, 0]
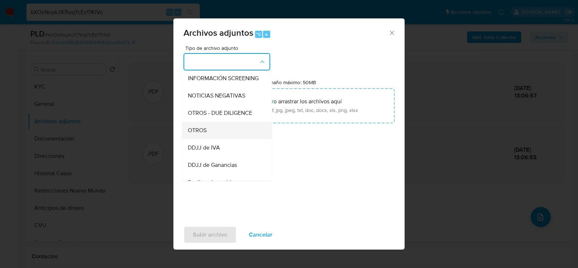
click at [236, 130] on div "OTROS" at bounding box center [225, 129] width 74 height 17
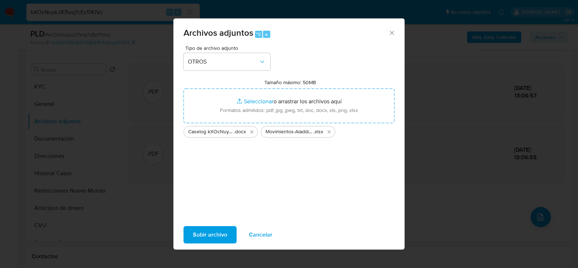
click at [191, 238] on button "Subir archivo" at bounding box center [209, 234] width 53 height 17
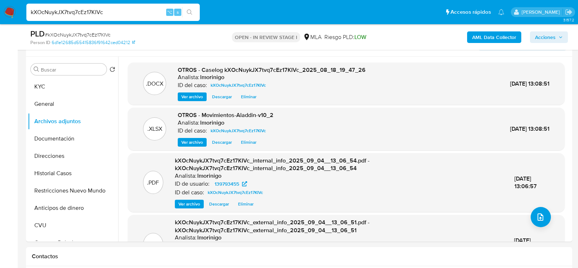
click at [58, 191] on button "Restricciones Nuevo Mundo" at bounding box center [73, 190] width 90 height 17
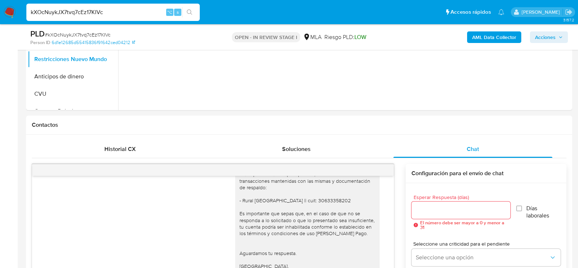
scroll to position [291, 0]
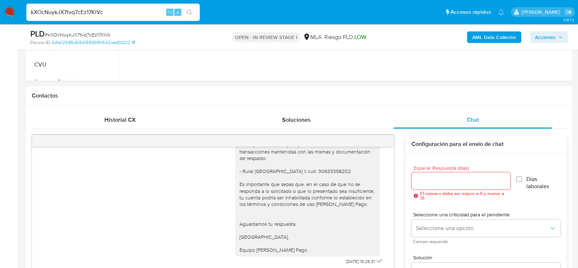
click at [545, 36] on span "Acciones" at bounding box center [545, 37] width 21 height 12
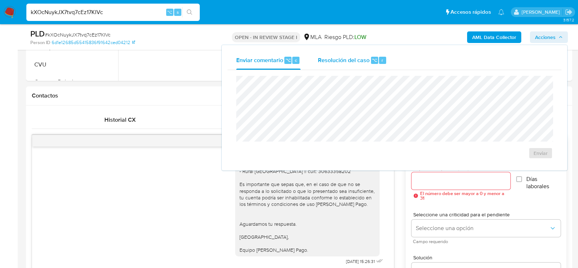
click at [343, 63] on span "Resolución del caso" at bounding box center [344, 60] width 52 height 8
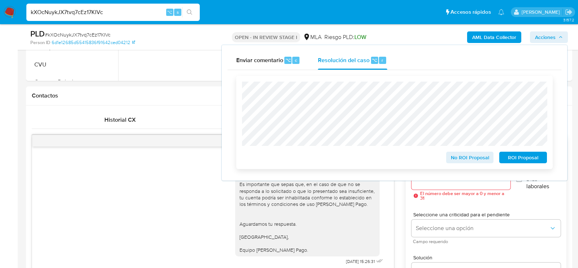
click at [477, 161] on span "No ROI Proposal" at bounding box center [470, 157] width 38 height 10
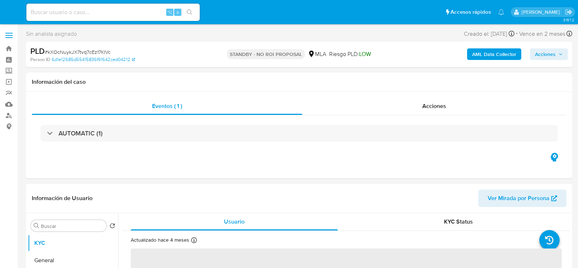
select select "10"
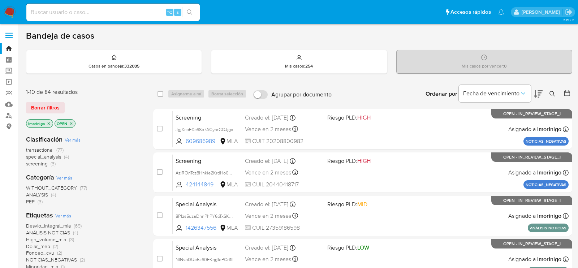
scroll to position [8, 0]
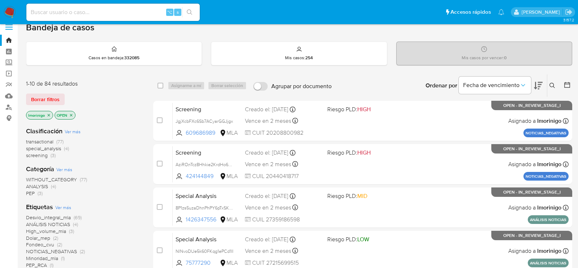
click at [287, 29] on div "Bandeja de casos" at bounding box center [299, 27] width 546 height 11
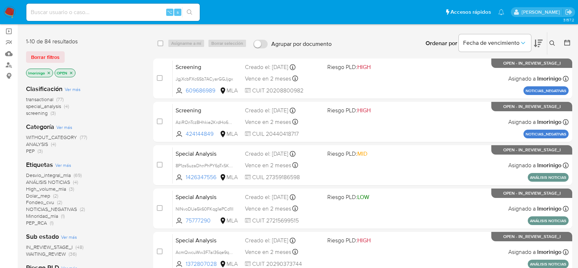
scroll to position [54, 0]
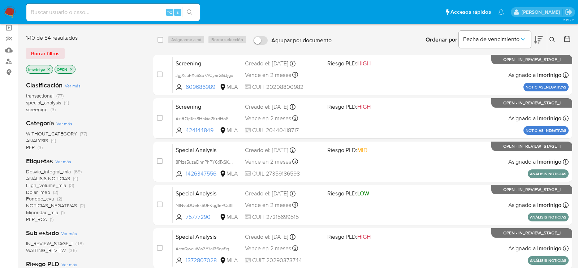
click at [42, 109] on span "screening" at bounding box center [37, 109] width 22 height 7
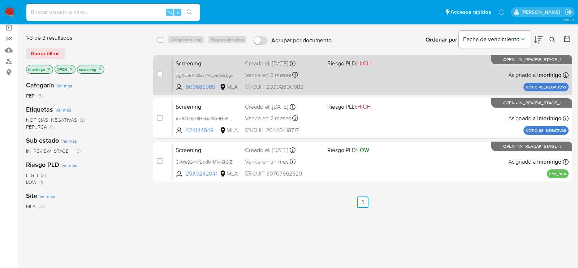
click at [346, 83] on div "Screening JgjXcbFXc6Sb7ACyarGGJjgx 609686989 MLA Riesgo PLD: HIGH Creado el: 18…" at bounding box center [371, 75] width 396 height 36
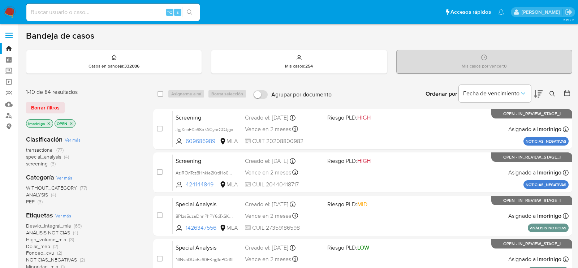
click at [153, 8] on input at bounding box center [112, 12] width 173 height 9
